Goal: Task Accomplishment & Management: Use online tool/utility

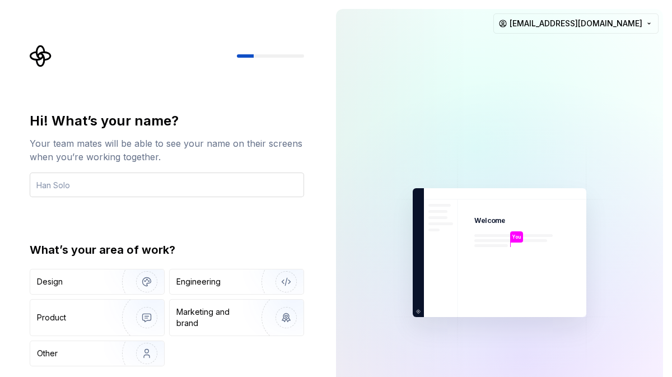
click at [232, 190] on input "text" at bounding box center [167, 184] width 274 height 25
type input "Pkto"
click at [187, 291] on div "Engineering" at bounding box center [237, 281] width 134 height 25
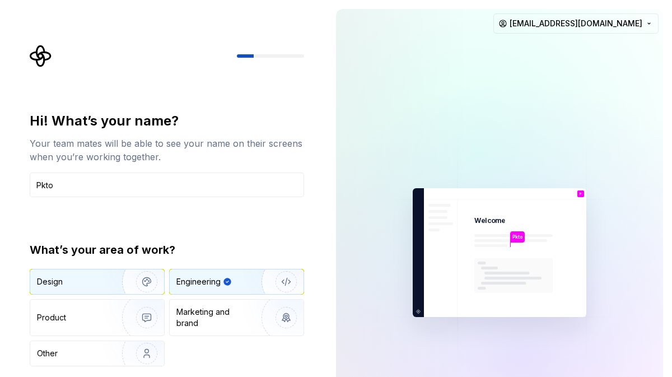
click at [106, 279] on img "button" at bounding box center [140, 281] width 72 height 75
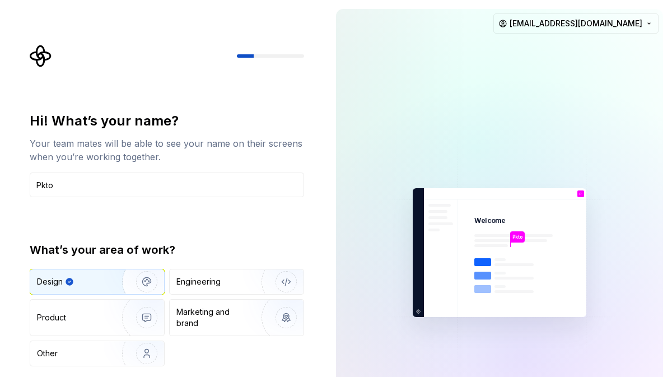
click at [121, 281] on img "button" at bounding box center [140, 281] width 72 height 75
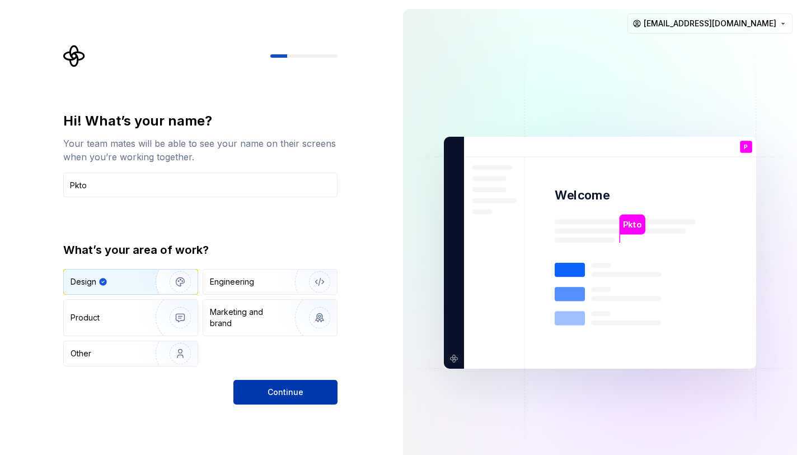
click at [272, 376] on button "Continue" at bounding box center [285, 392] width 104 height 25
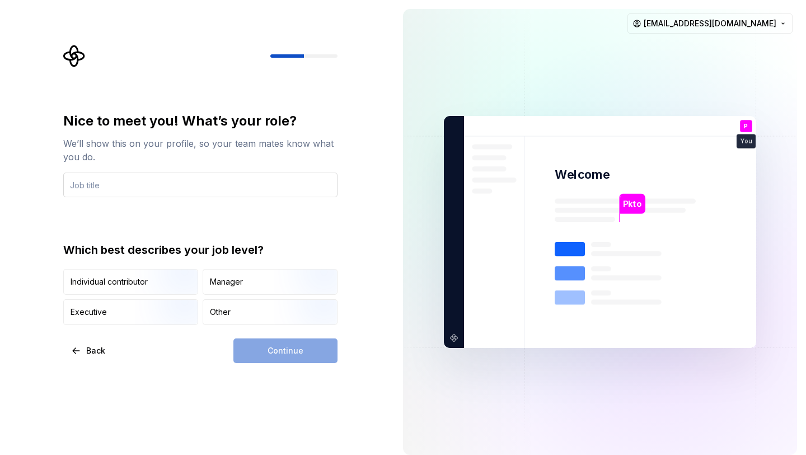
click at [221, 188] on input "text" at bounding box center [200, 184] width 274 height 25
type input "T"
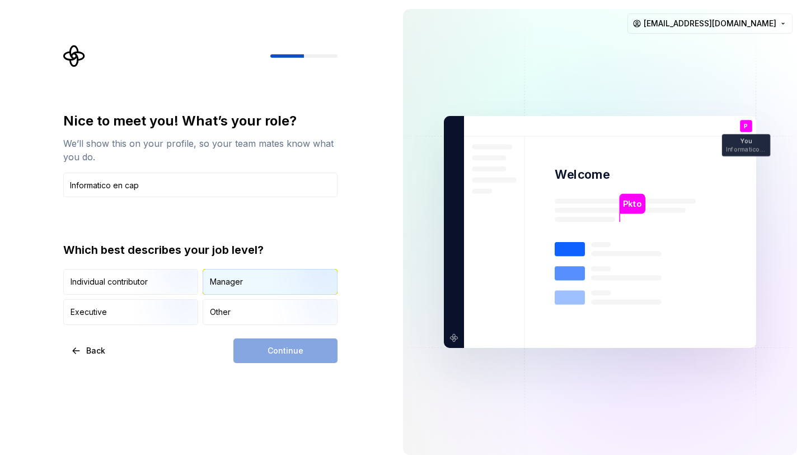
type input "Informatico en cap"
click at [240, 290] on div "Manager" at bounding box center [270, 281] width 134 height 25
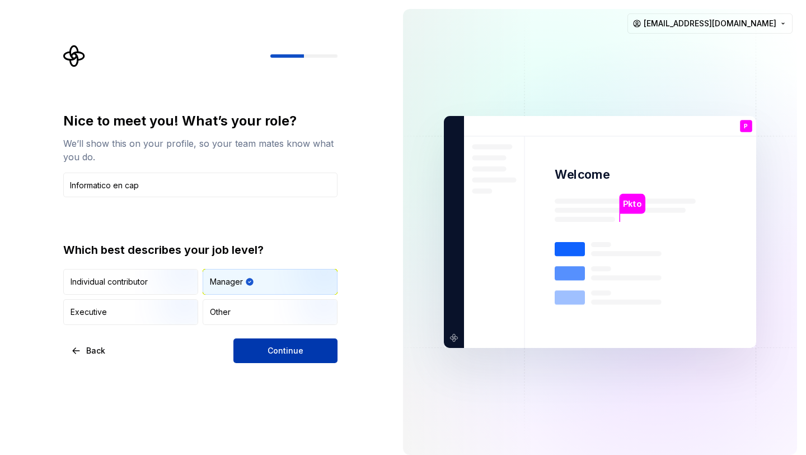
click at [285, 352] on span "Continue" at bounding box center [286, 350] width 36 height 11
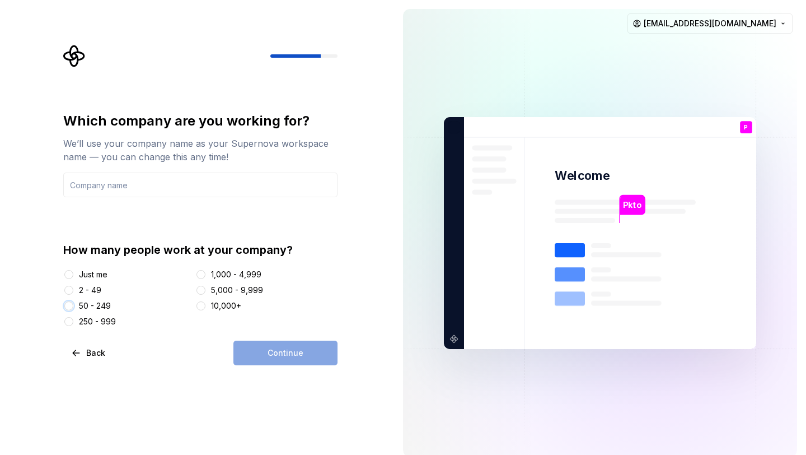
click at [72, 305] on button "50 - 249" at bounding box center [68, 305] width 9 height 9
click at [107, 183] on input "text" at bounding box center [200, 184] width 274 height 25
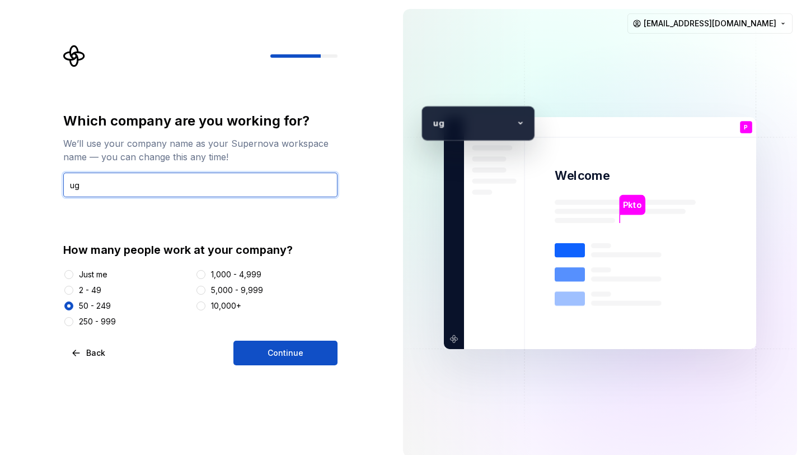
type input "u"
type input "UGT"
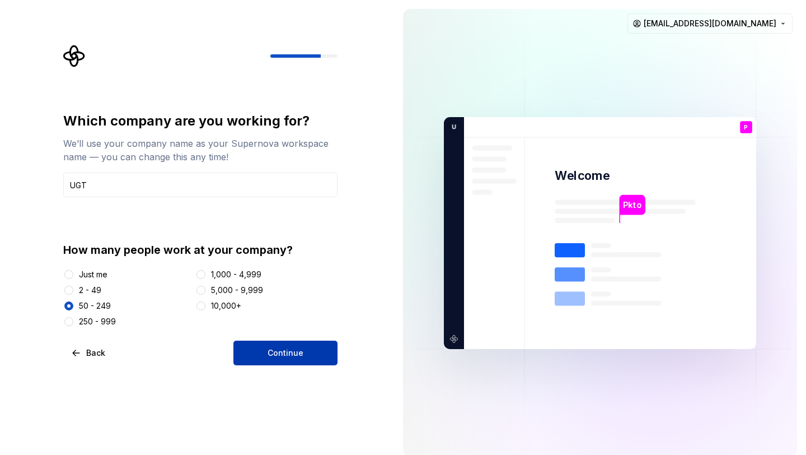
click at [276, 355] on span "Continue" at bounding box center [286, 352] width 36 height 11
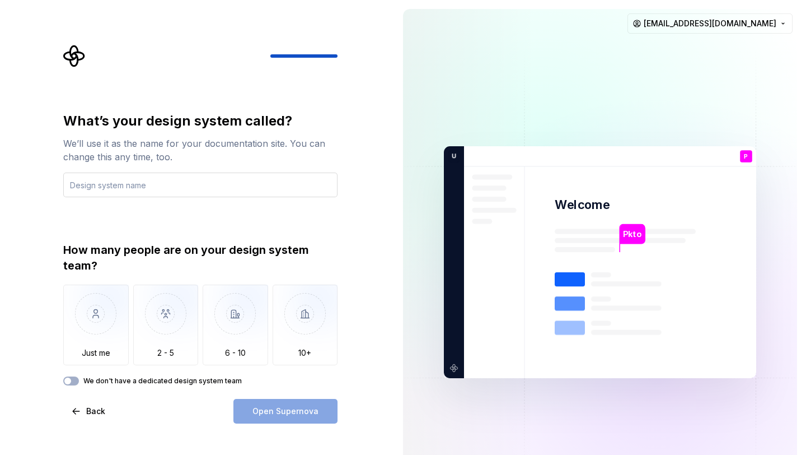
click at [207, 188] on input "text" at bounding box center [200, 184] width 274 height 25
click at [109, 314] on img "button" at bounding box center [96, 321] width 66 height 75
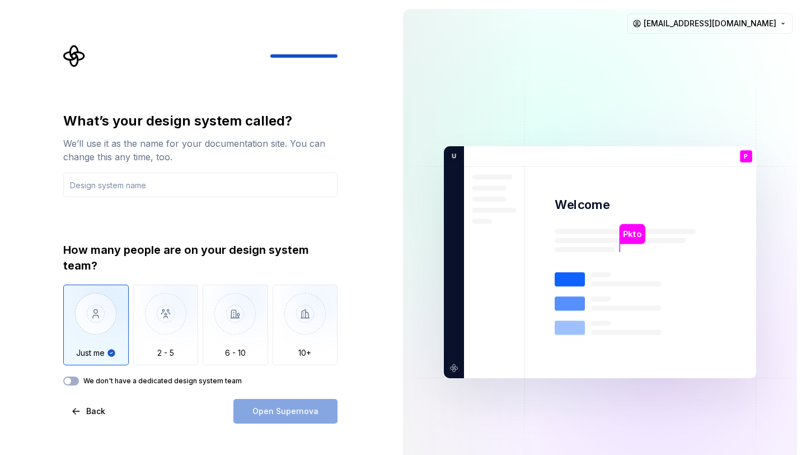
click at [291, 376] on div "Open Supernova" at bounding box center [285, 411] width 104 height 25
click at [202, 188] on input "text" at bounding box center [200, 184] width 274 height 25
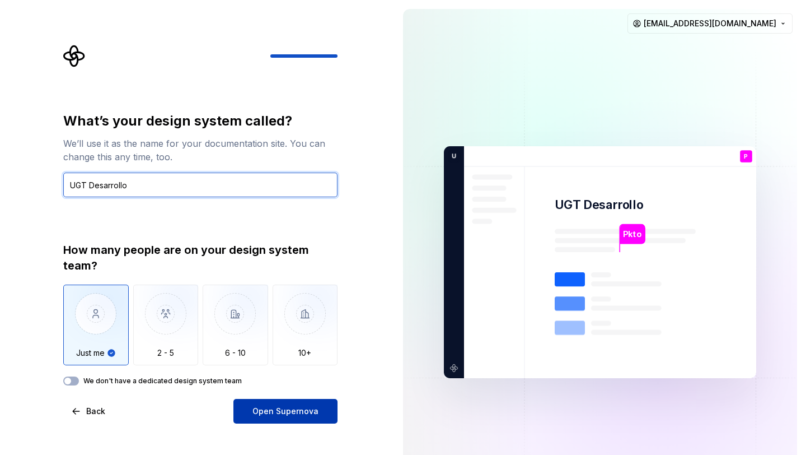
type input "UGT Desarrollo"
click at [263, 376] on span "Open Supernova" at bounding box center [286, 410] width 66 height 11
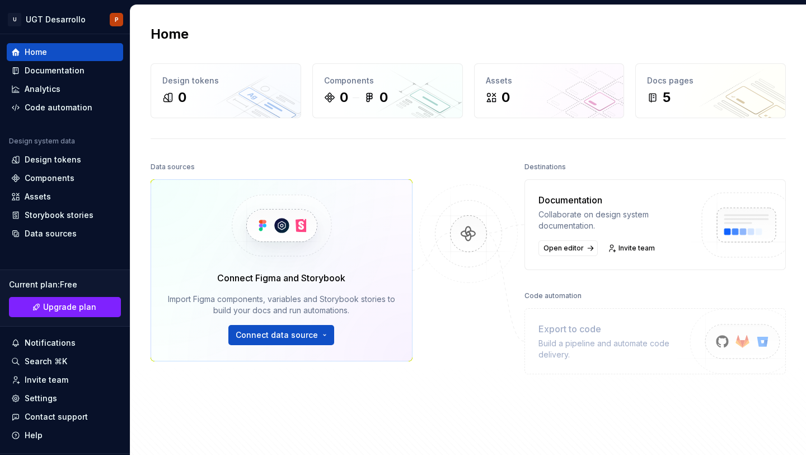
scroll to position [1, 0]
click at [62, 174] on div "Components" at bounding box center [50, 177] width 50 height 11
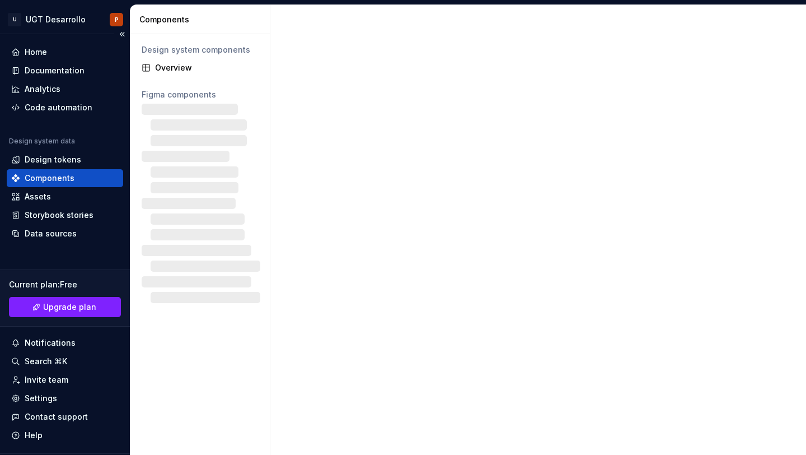
click at [59, 179] on div "Components" at bounding box center [50, 177] width 50 height 11
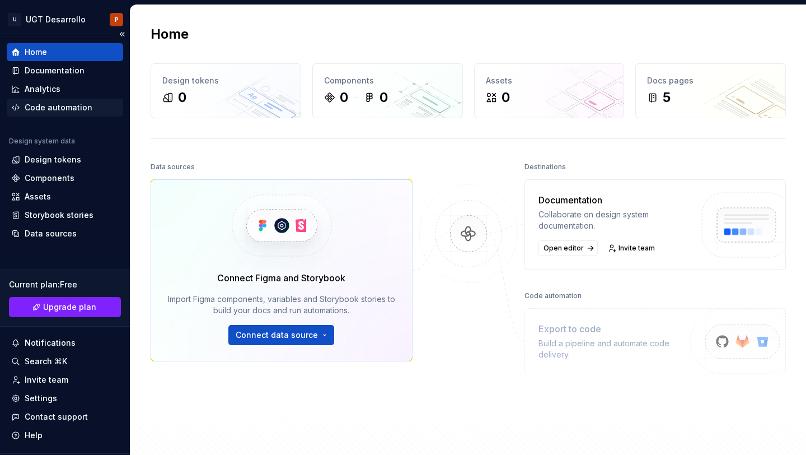
click at [41, 109] on div "Code automation" at bounding box center [59, 107] width 68 height 11
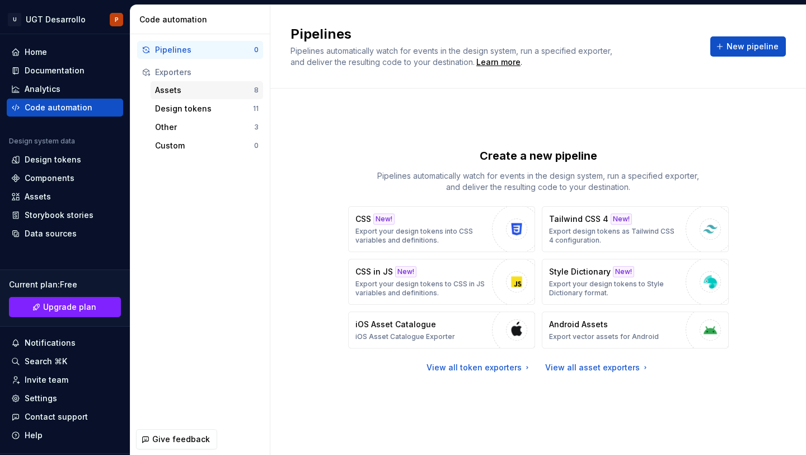
click at [161, 93] on div "Assets" at bounding box center [204, 90] width 99 height 11
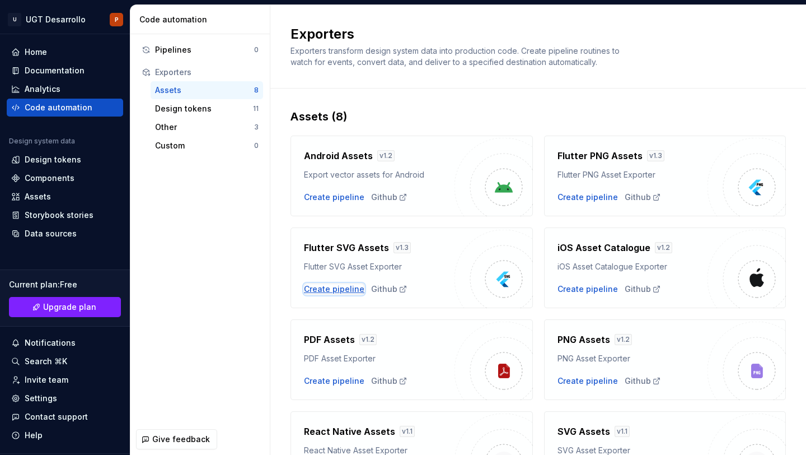
click at [329, 292] on div "Create pipeline" at bounding box center [334, 288] width 60 height 11
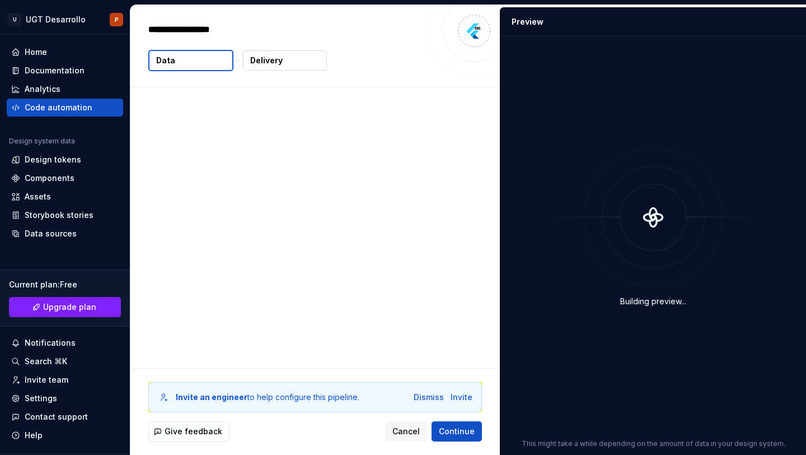
type textarea "*"
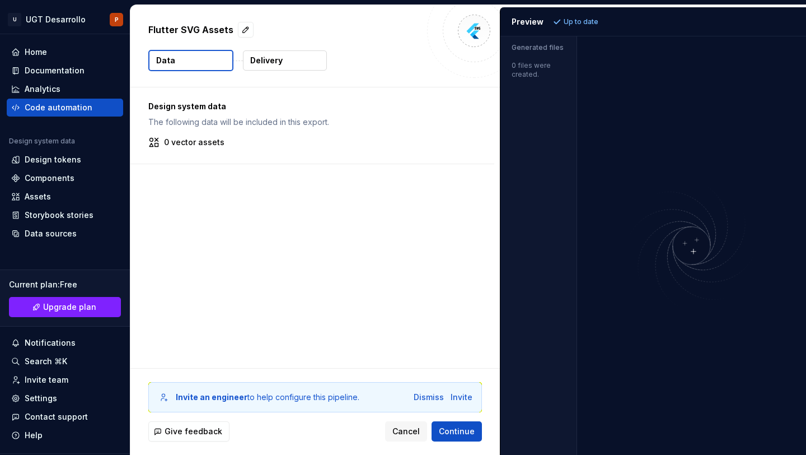
click at [190, 64] on button "Data" at bounding box center [190, 60] width 85 height 21
click at [252, 67] on button "Delivery" at bounding box center [285, 60] width 84 height 20
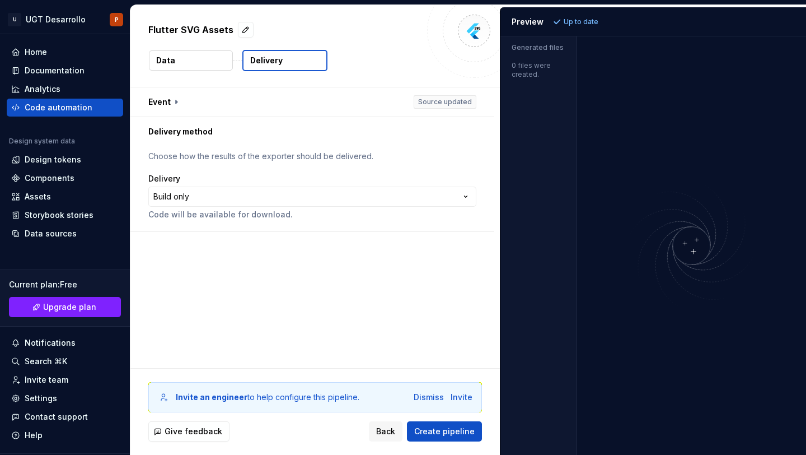
click at [186, 66] on button "Data" at bounding box center [191, 60] width 84 height 20
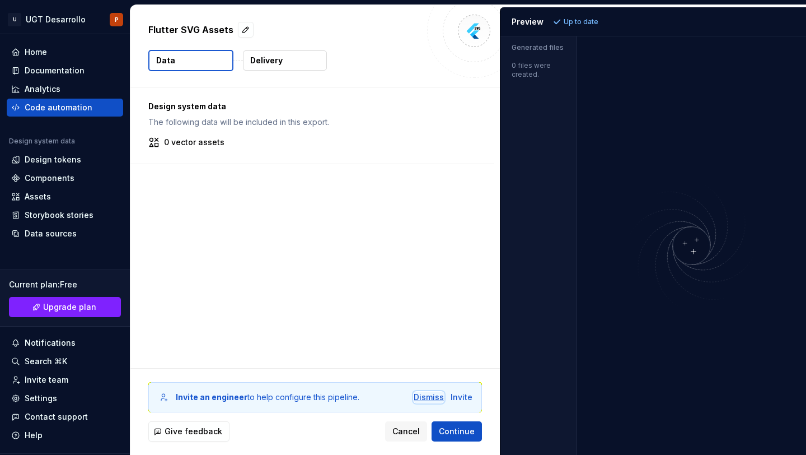
click at [421, 398] on div "Dismiss" at bounding box center [429, 396] width 30 height 11
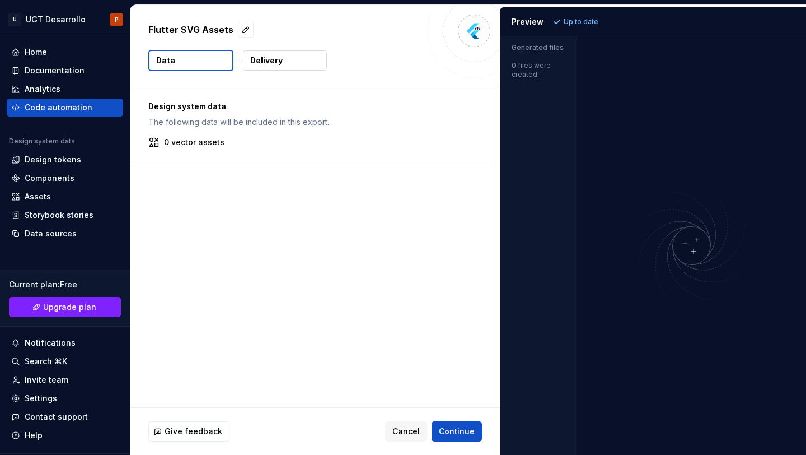
click at [198, 142] on p "0 vector assets" at bounding box center [194, 142] width 60 height 11
click at [278, 56] on p "Delivery" at bounding box center [266, 60] width 32 height 11
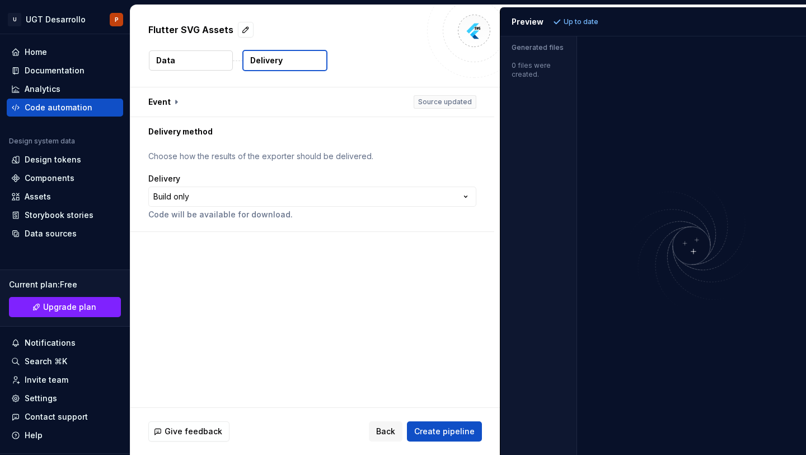
click at [528, 27] on div "Preview Up to date" at bounding box center [654, 21] width 306 height 29
click at [36, 209] on div "Storybook stories" at bounding box center [59, 214] width 69 height 11
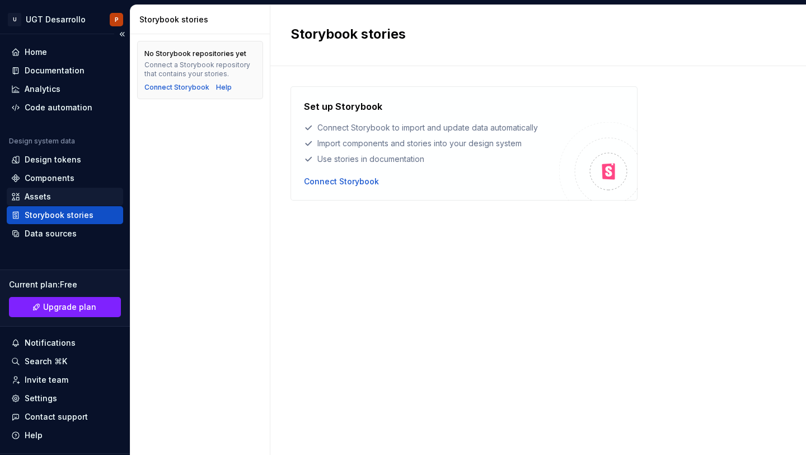
click at [47, 195] on div "Assets" at bounding box center [38, 196] width 26 height 11
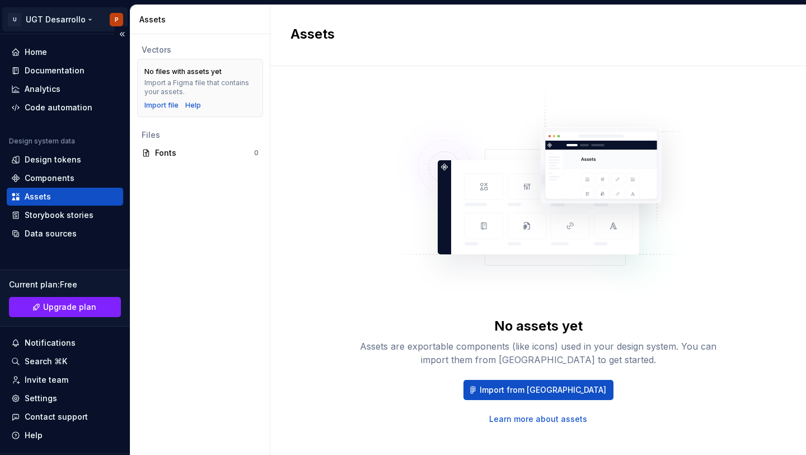
click at [76, 21] on html "U UGT Desarrollo P Home Documentation Analytics Code automation Design system d…" at bounding box center [403, 227] width 806 height 455
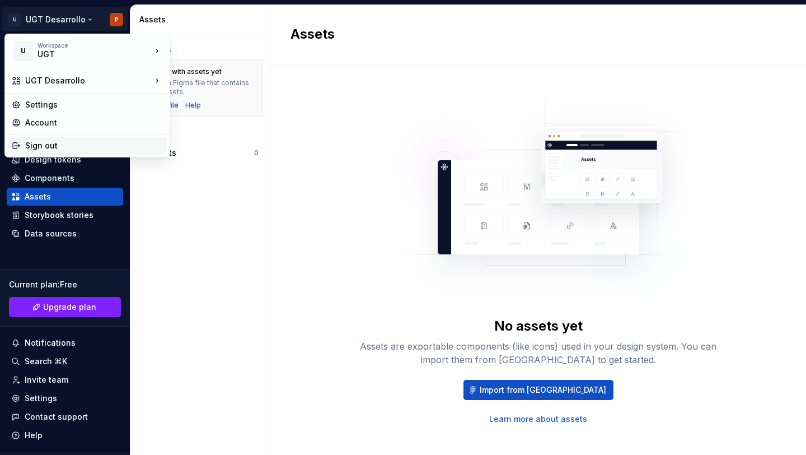
click at [55, 146] on div "Sign out" at bounding box center [94, 145] width 138 height 11
